Goal: Information Seeking & Learning: Learn about a topic

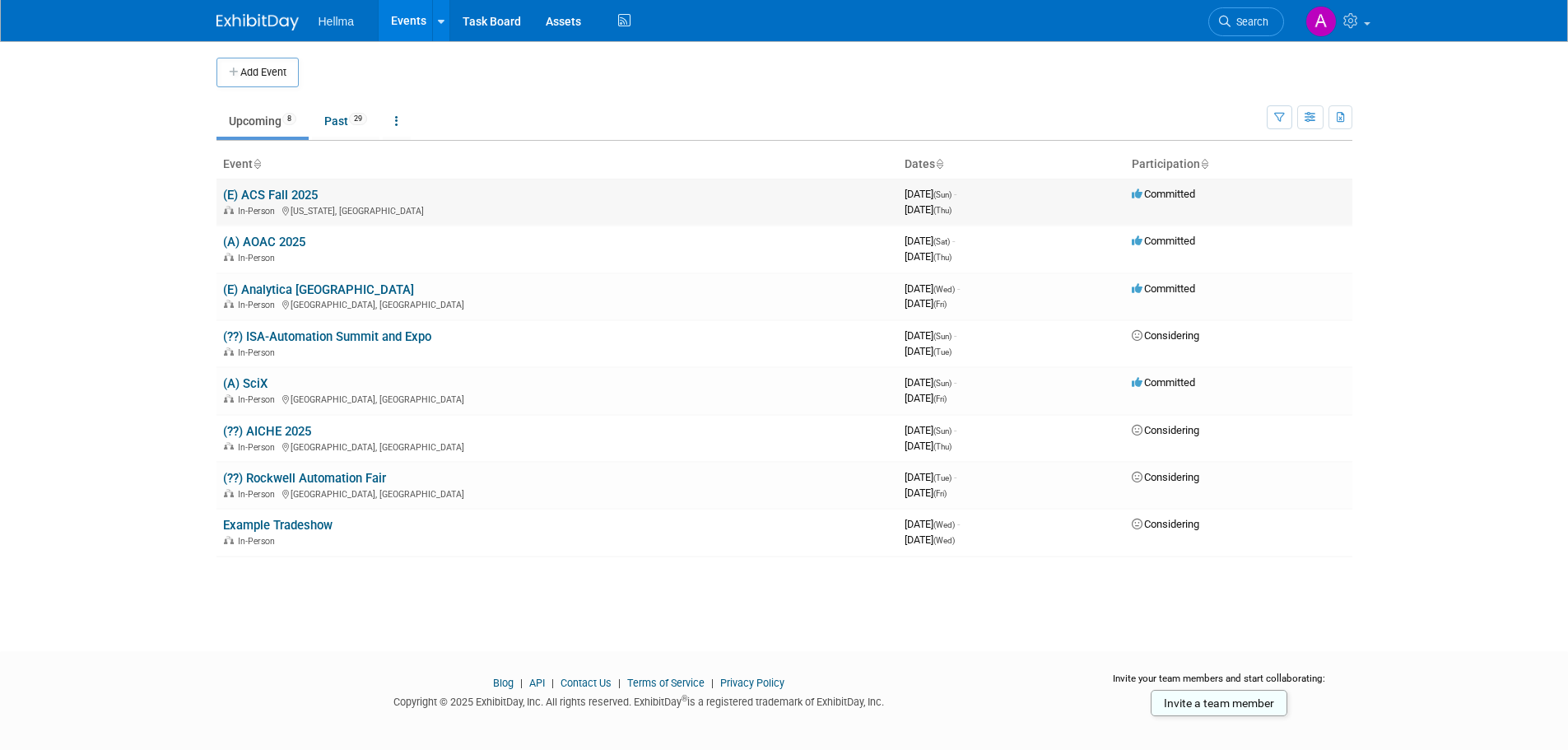
click at [306, 202] on td "(E) ACS Fall 2025 In-Person [US_STATE], [GEOGRAPHIC_DATA]" at bounding box center [557, 202] width 681 height 47
click at [303, 192] on link "(E) ACS Fall 2025" at bounding box center [270, 195] width 95 height 14
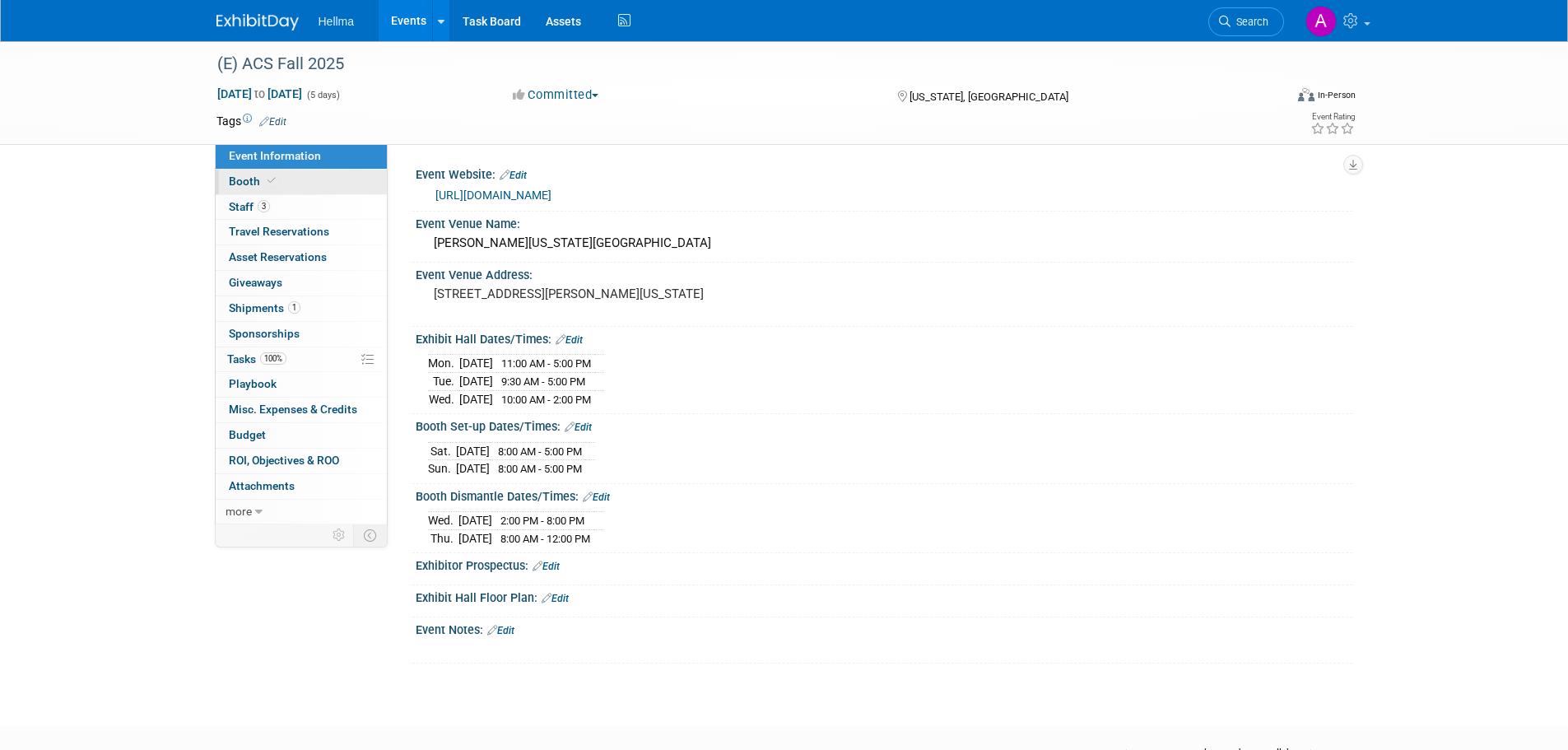
click at [301, 182] on link "Booth" at bounding box center [302, 182] width 172 height 24
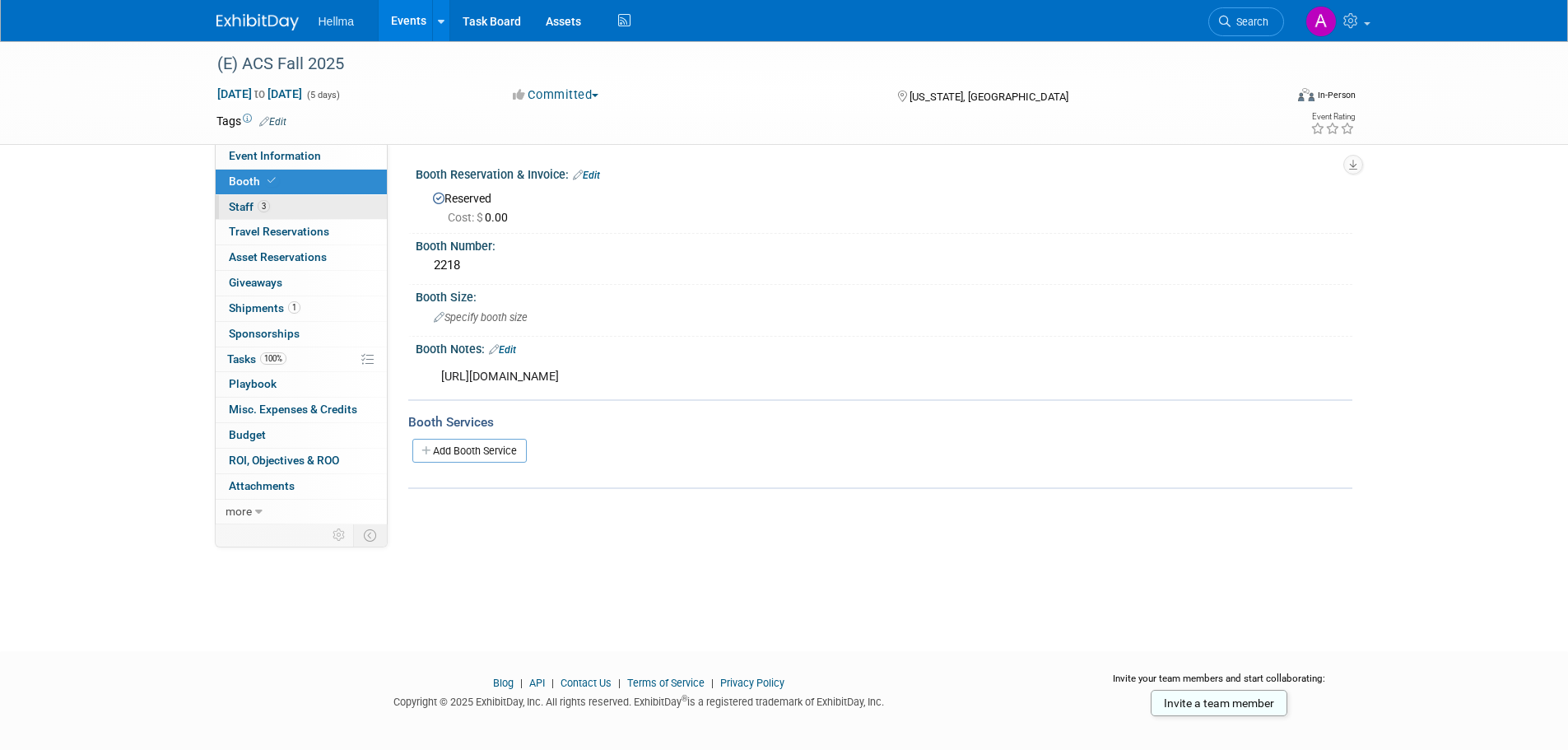
click at [294, 206] on link "3 Staff 3" at bounding box center [302, 207] width 172 height 24
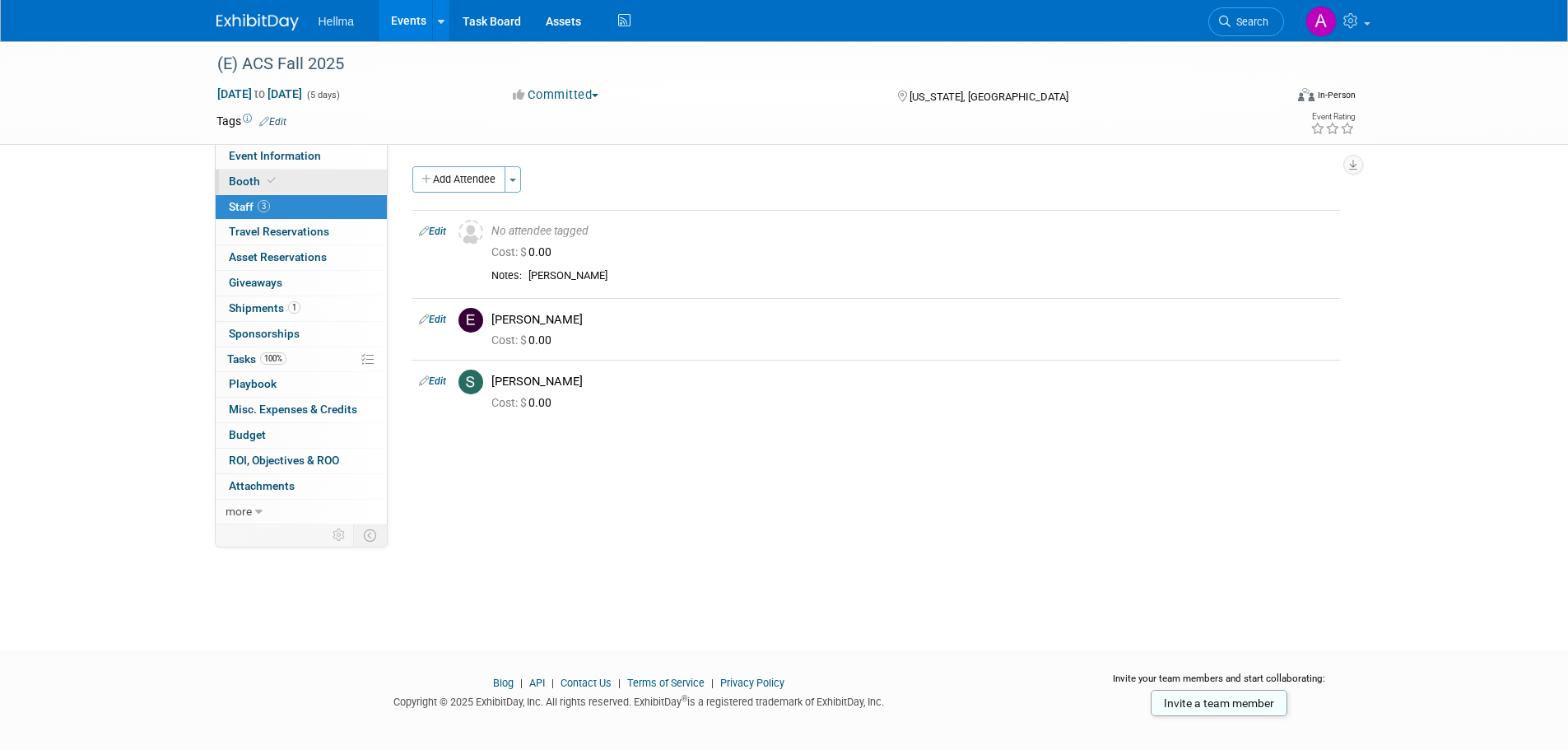
click at [288, 174] on link "Booth" at bounding box center [302, 182] width 172 height 24
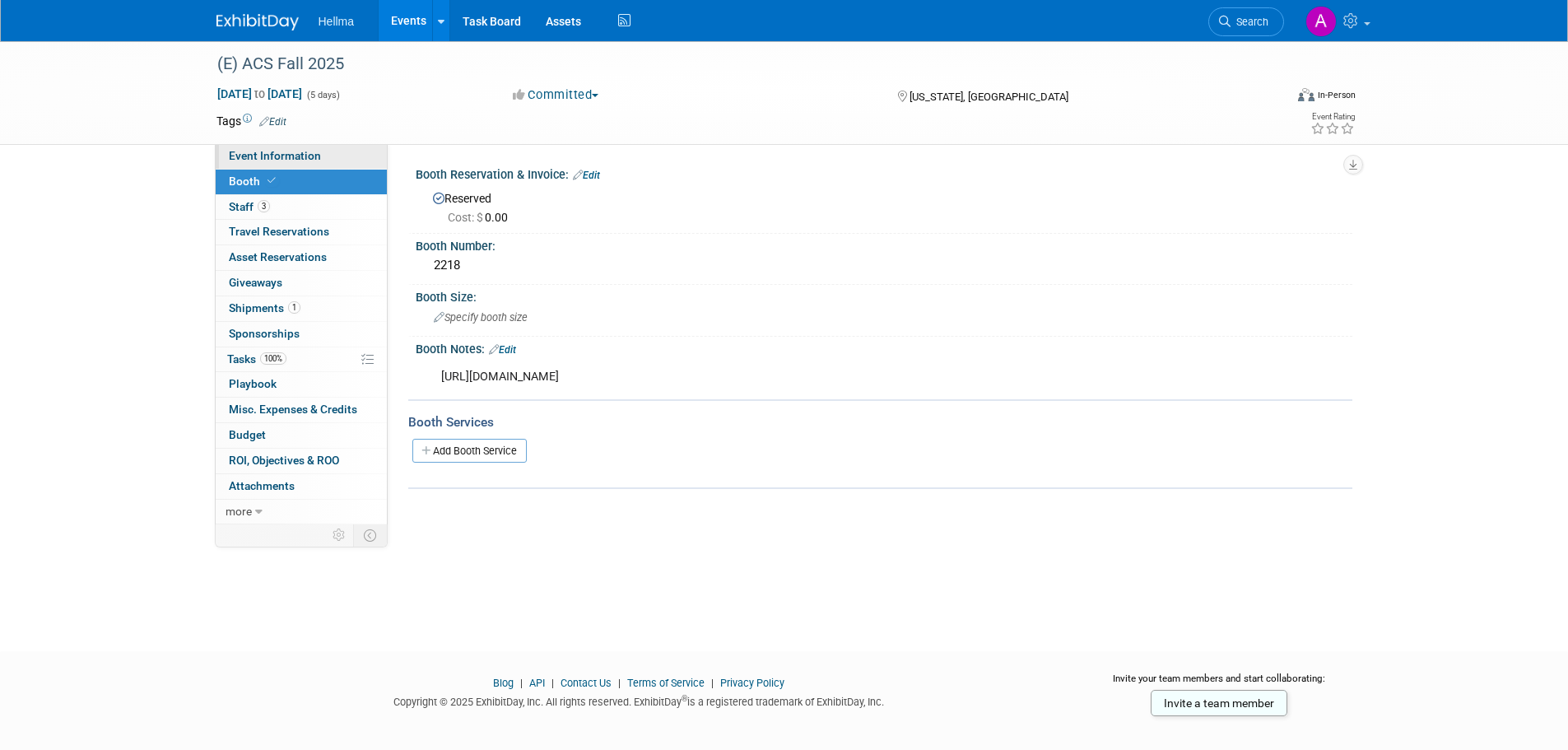
click at [310, 155] on span "Event Information" at bounding box center [275, 155] width 92 height 14
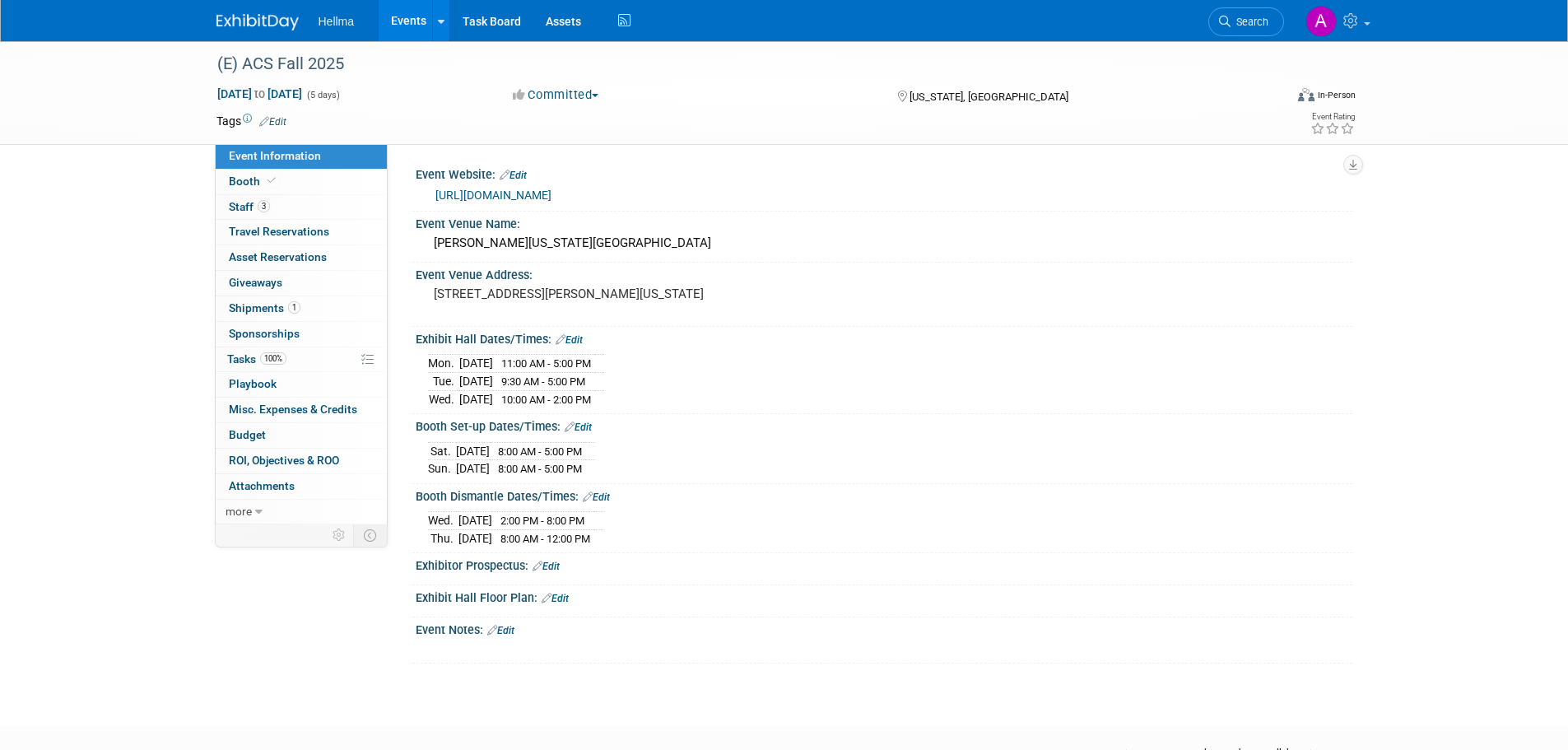
click at [1056, 361] on div "Mon. Aug 18, 2025 11:00 AM - 5:00 PM Tue. Aug 19, 2025 9:30 AM - 5:00 PM Wed." at bounding box center [883, 379] width 911 height 58
click at [865, 329] on div "Exhibit Hall Dates/Times: Edit" at bounding box center [883, 338] width 937 height 22
